Goal: Information Seeking & Learning: Learn about a topic

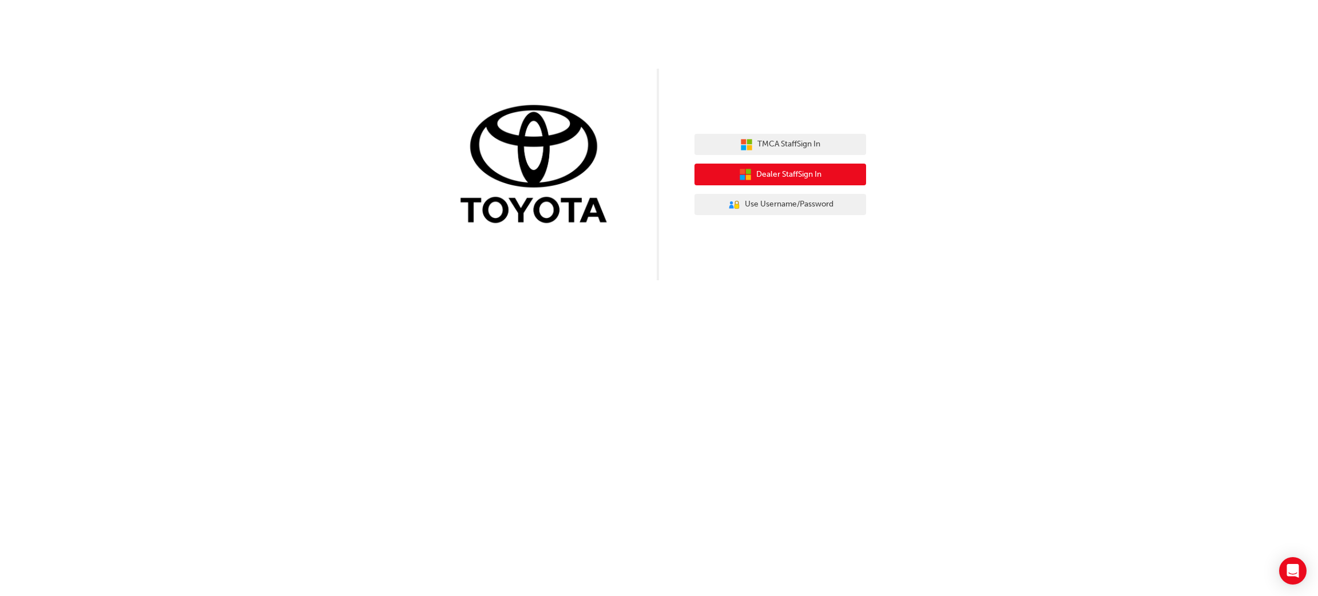
click at [787, 177] on span "Dealer Staff Sign In" at bounding box center [788, 174] width 65 height 13
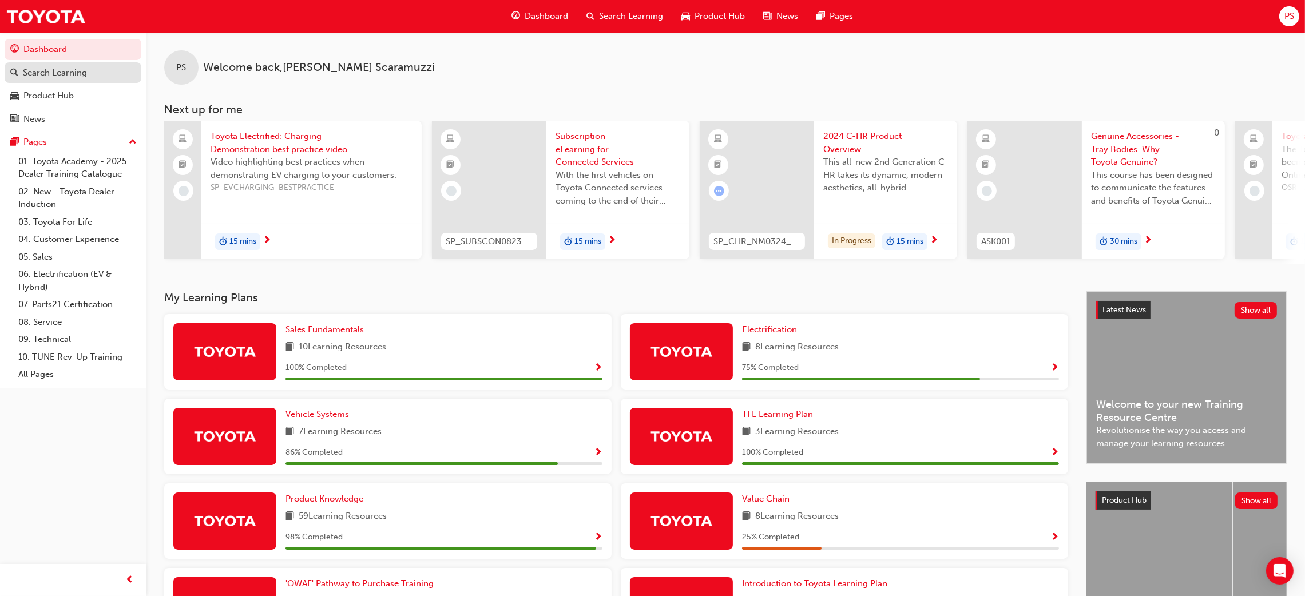
click at [70, 71] on div "Search Learning" at bounding box center [55, 72] width 64 height 13
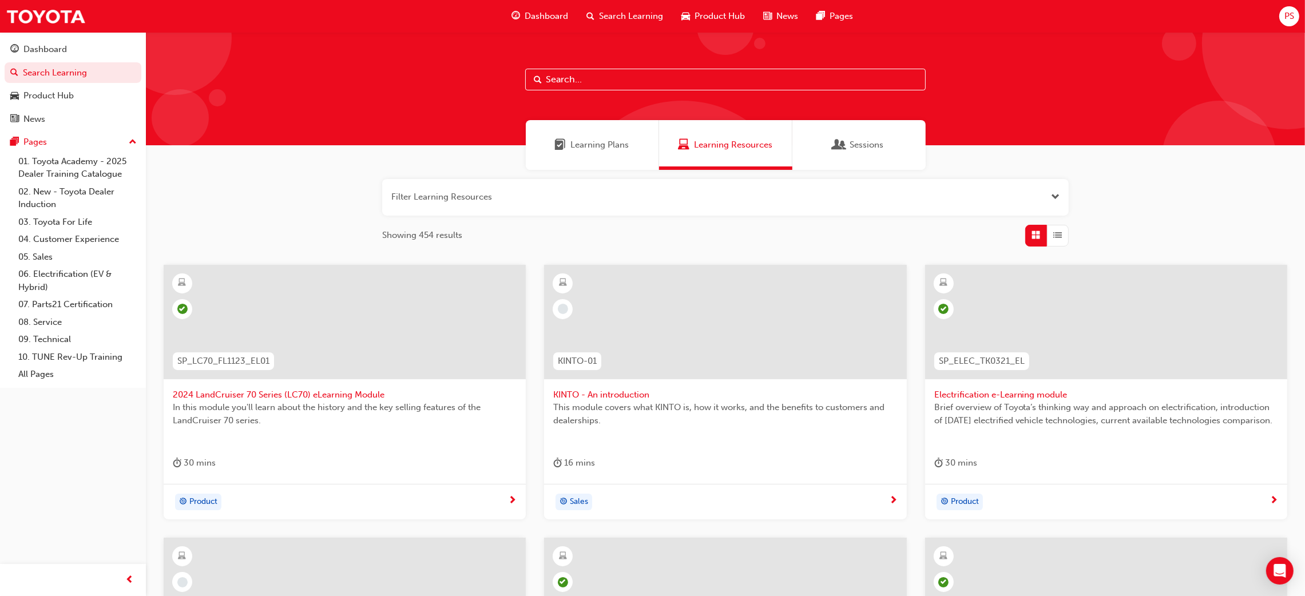
click at [613, 78] on input "text" at bounding box center [725, 80] width 400 height 22
paste input "SP_HILUX_FL0820_QVG"
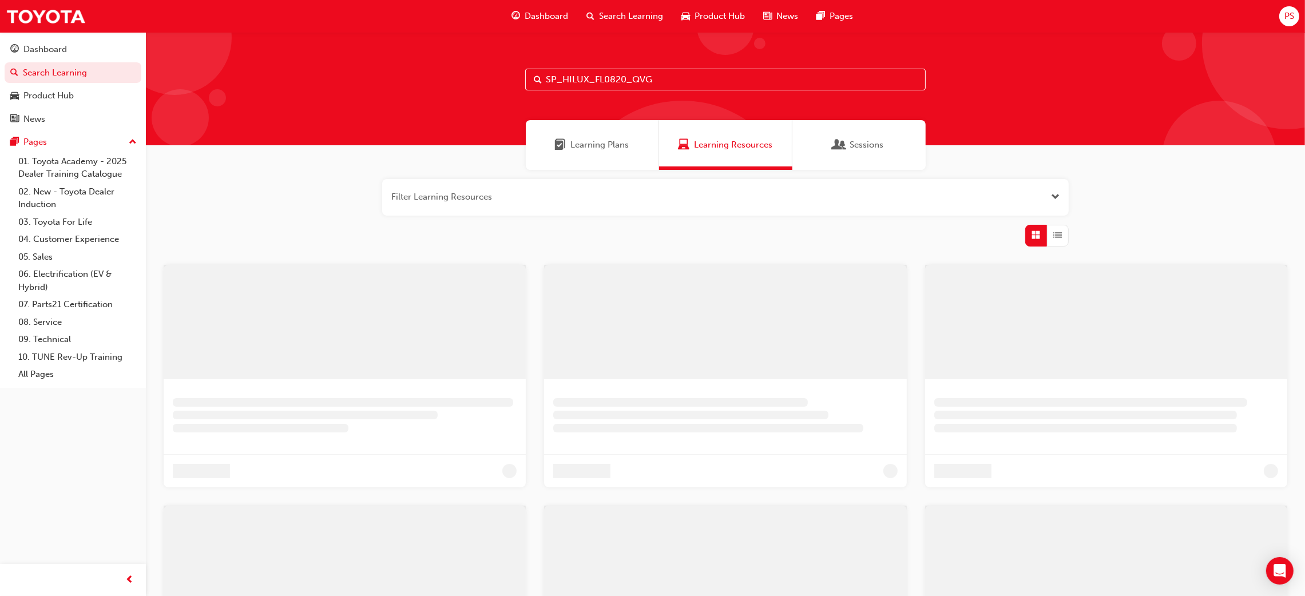
type input "SP_HILUX_FL0820_QVG"
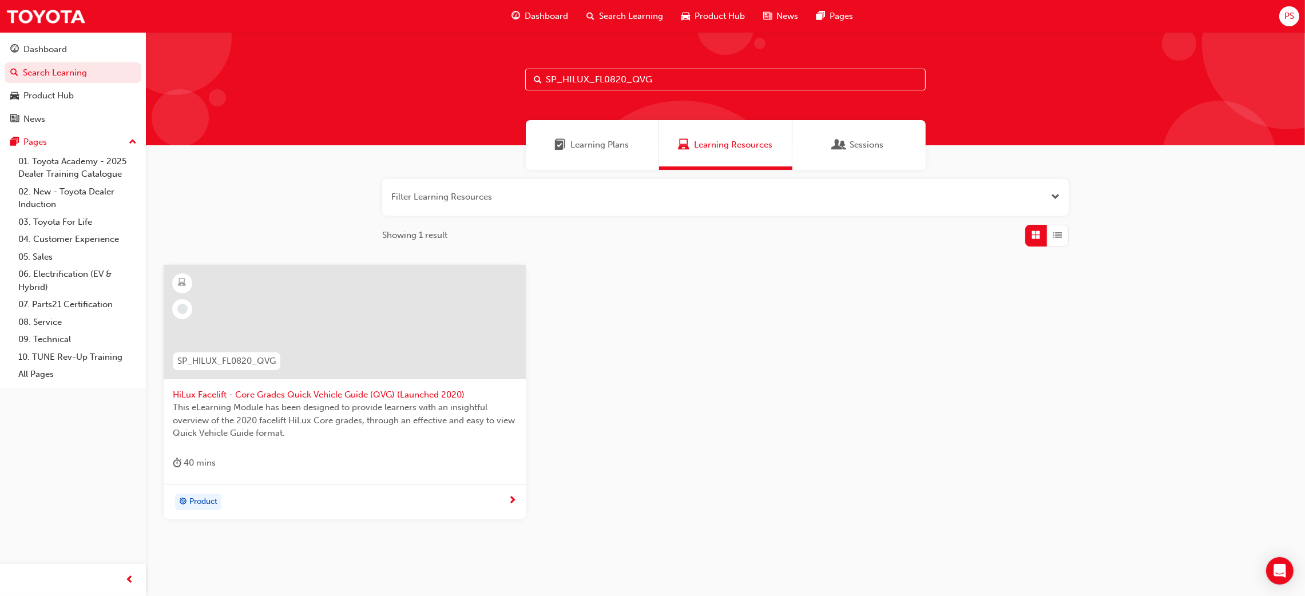
click at [250, 360] on span "SP_HILUX_FL0820_QVG" at bounding box center [226, 361] width 98 height 13
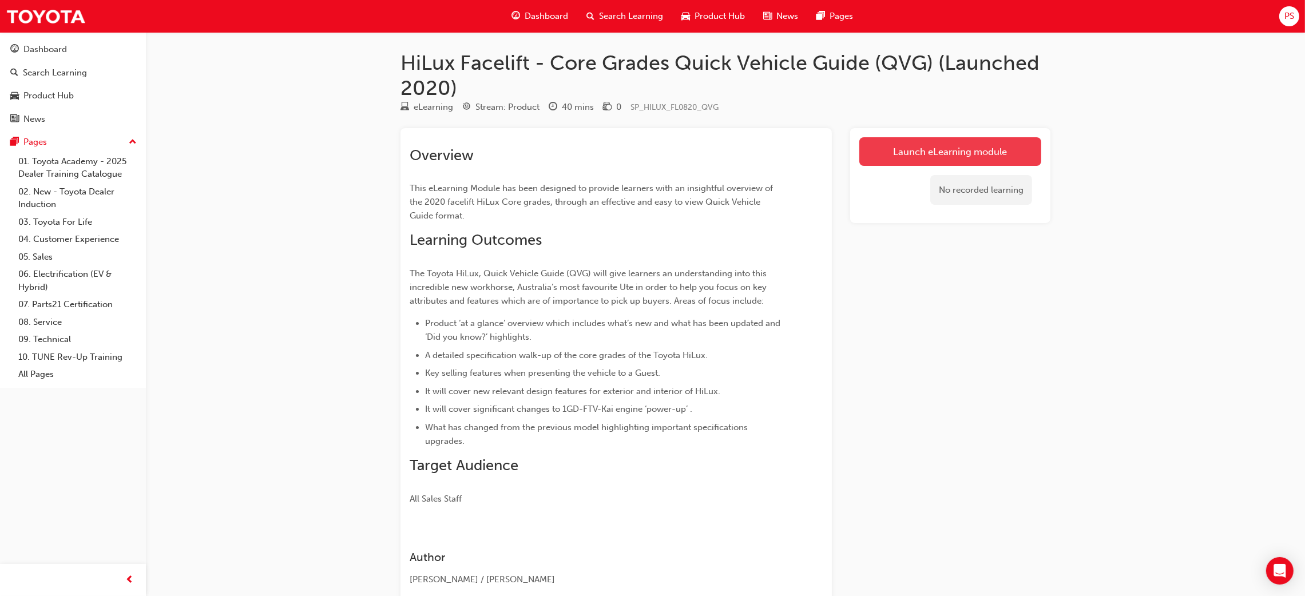
click at [909, 149] on link "Launch eLearning module" at bounding box center [950, 151] width 182 height 29
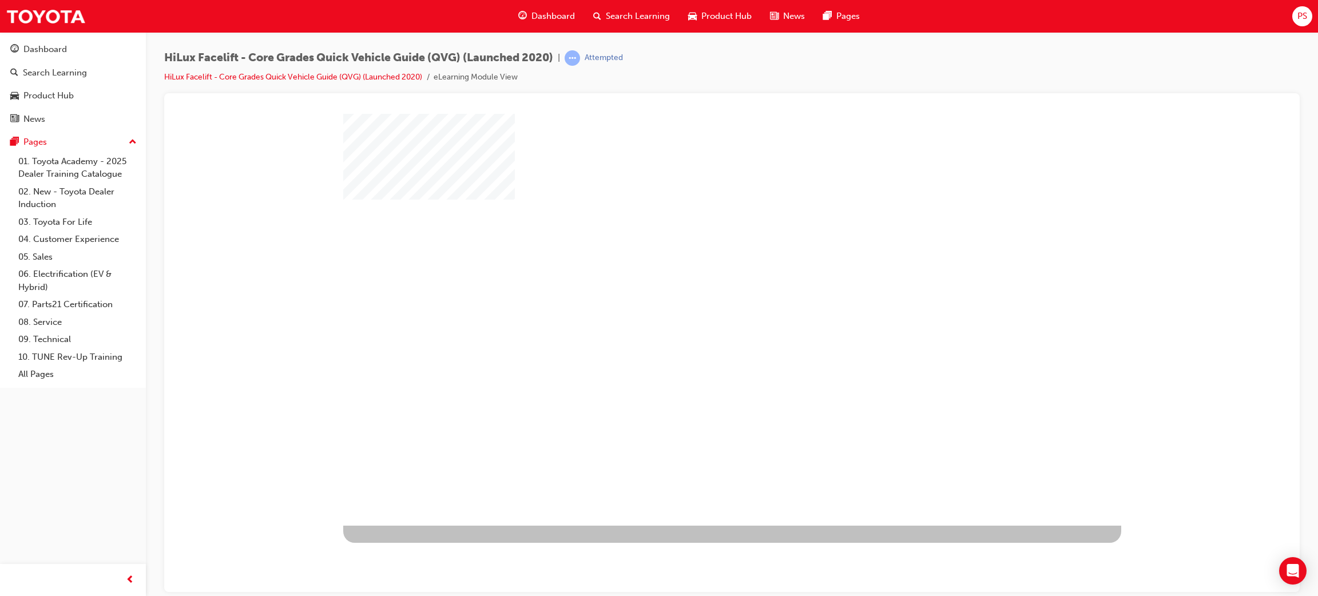
click at [699, 286] on div "play" at bounding box center [699, 286] width 0 height 0
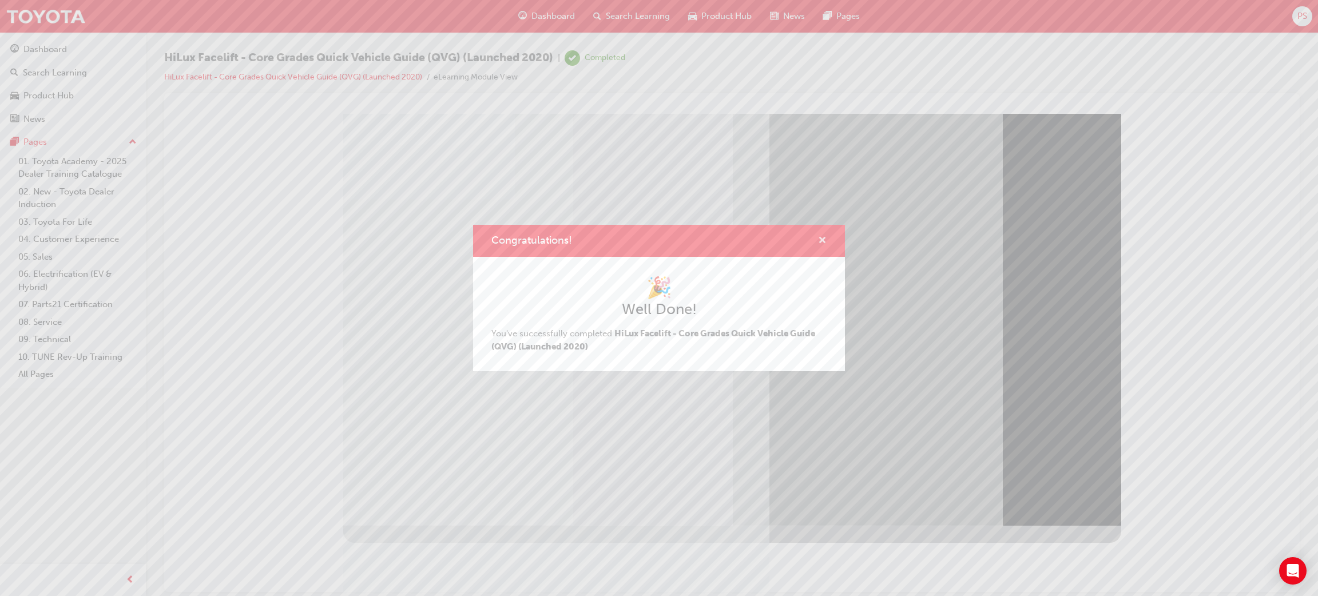
click at [819, 240] on span "cross-icon" at bounding box center [822, 241] width 9 height 10
